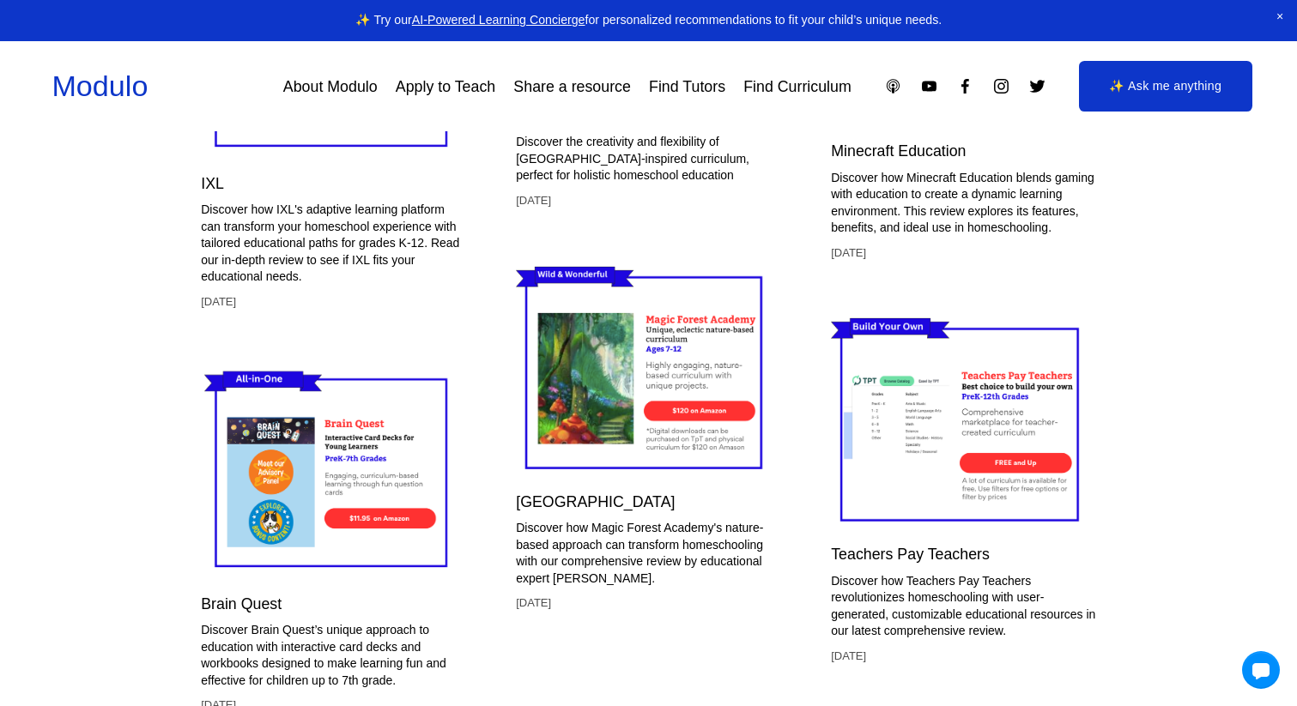
scroll to position [5417, 0]
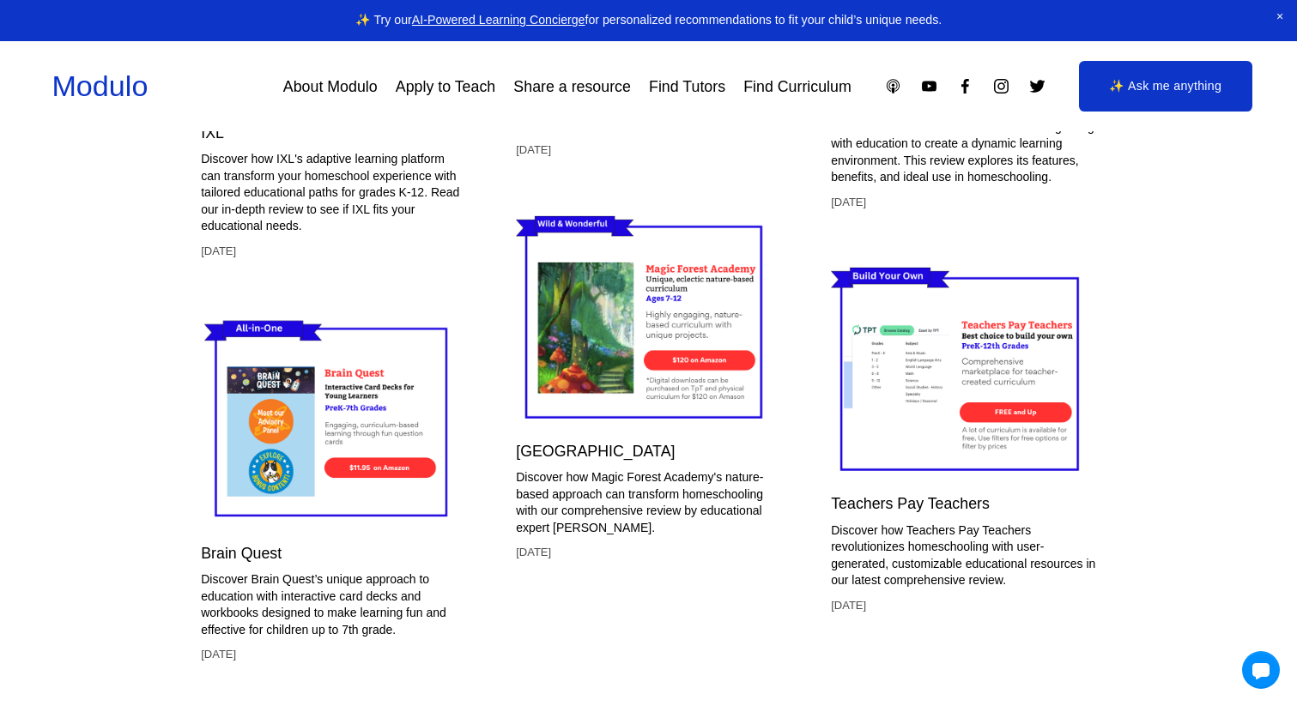
click at [331, 111] on img at bounding box center [332, 0] width 263 height 221
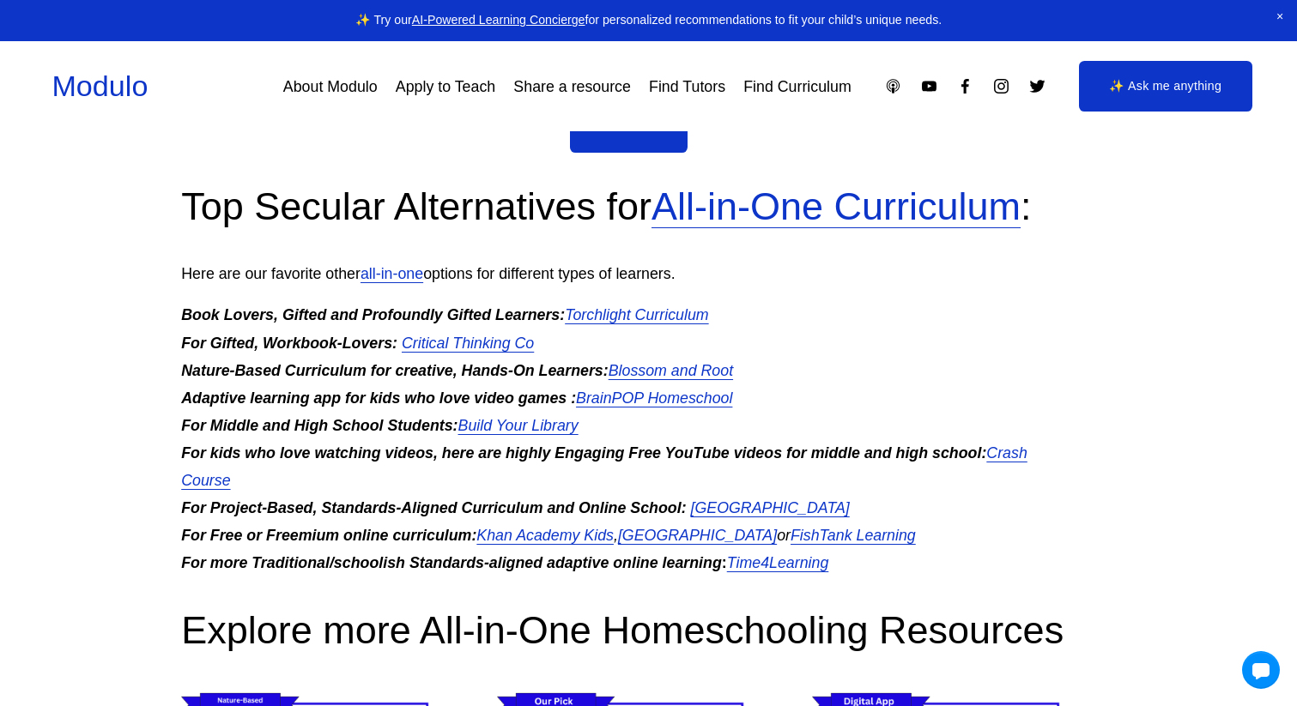
scroll to position [3649, 20]
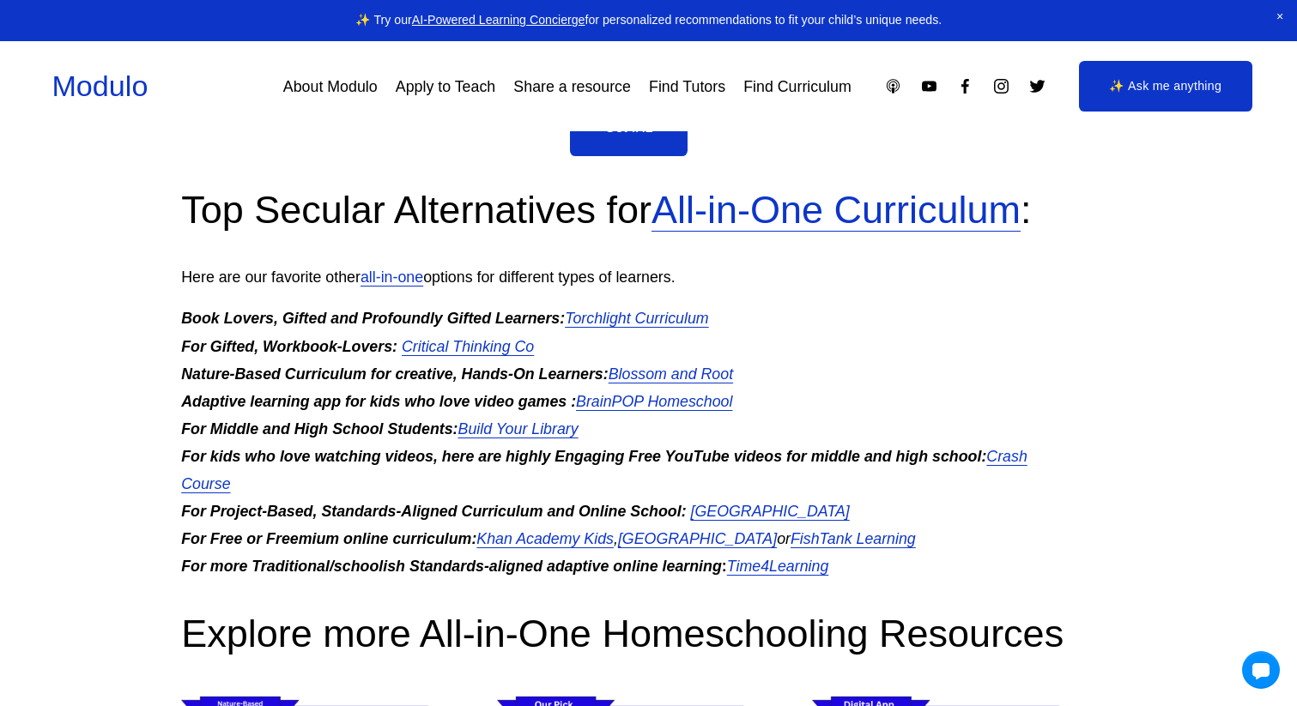
click at [666, 327] on em "Torchlight Curriculum" at bounding box center [636, 318] width 143 height 17
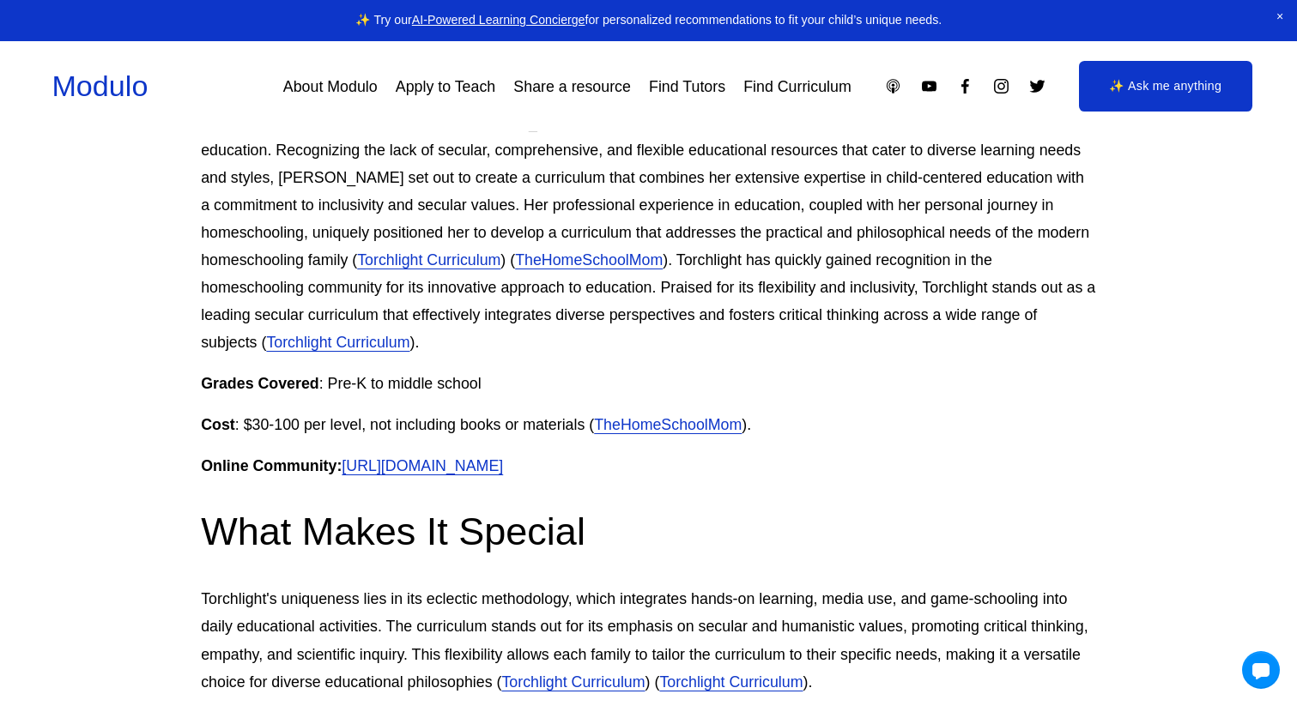
scroll to position [747, 0]
